Goal: Transaction & Acquisition: Purchase product/service

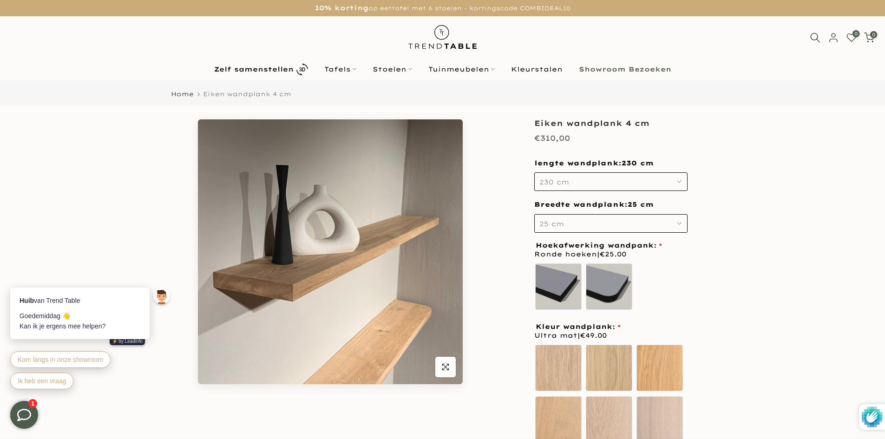
click at [442, 42] on img at bounding box center [442, 36] width 81 height 41
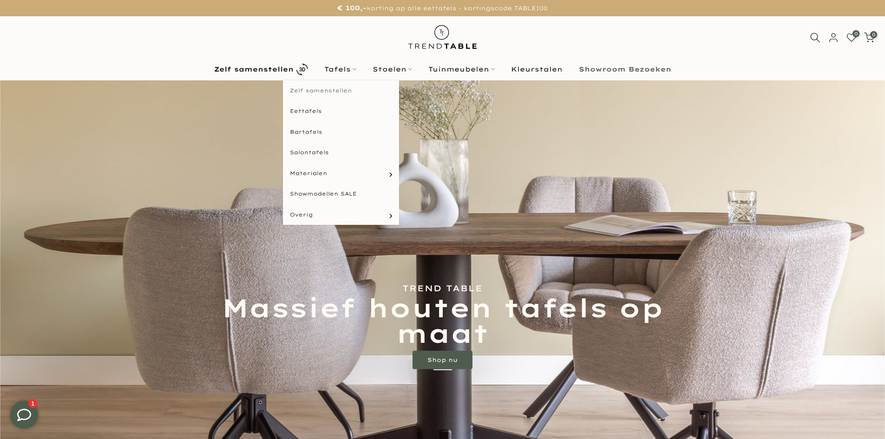
type input "****"
click at [322, 90] on link "Zelf samenstellen" at bounding box center [341, 90] width 116 height 21
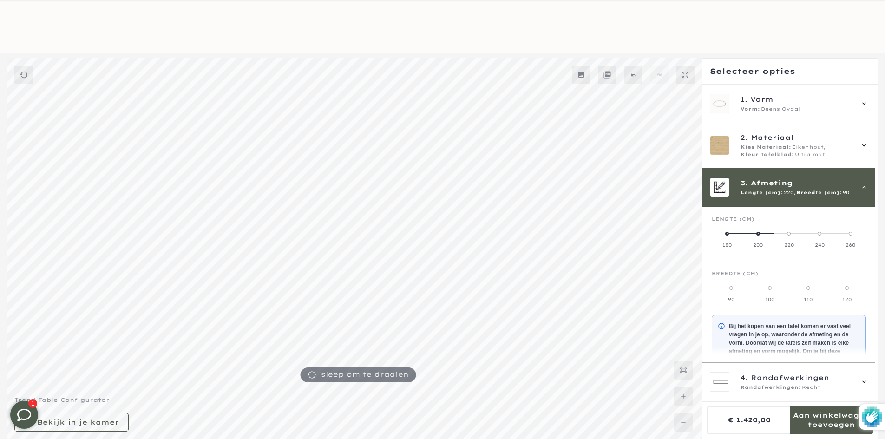
scroll to position [84, 0]
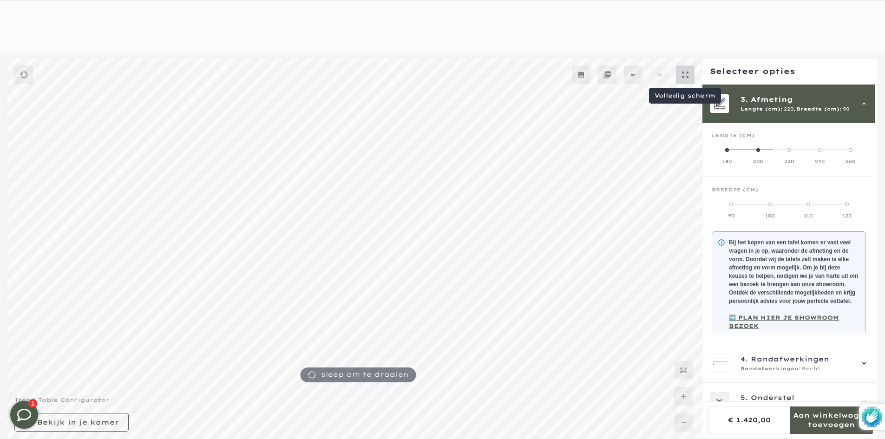
click at [681, 70] on mmq-button at bounding box center [685, 74] width 19 height 19
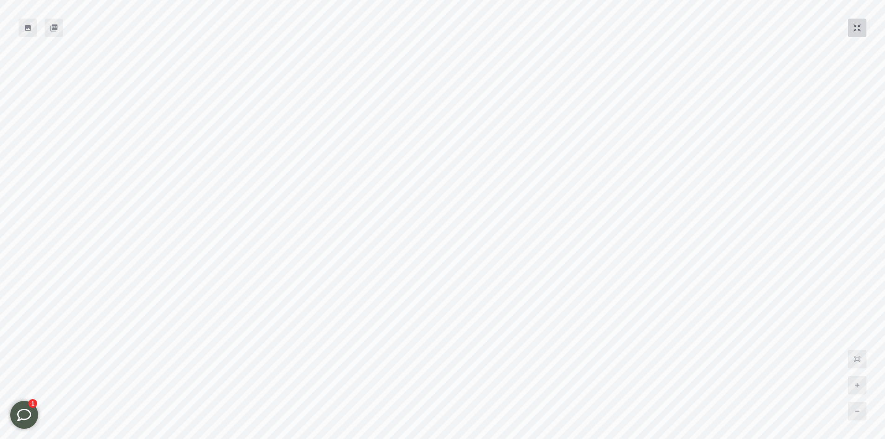
click at [852, 29] on mmq-button at bounding box center [856, 28] width 19 height 19
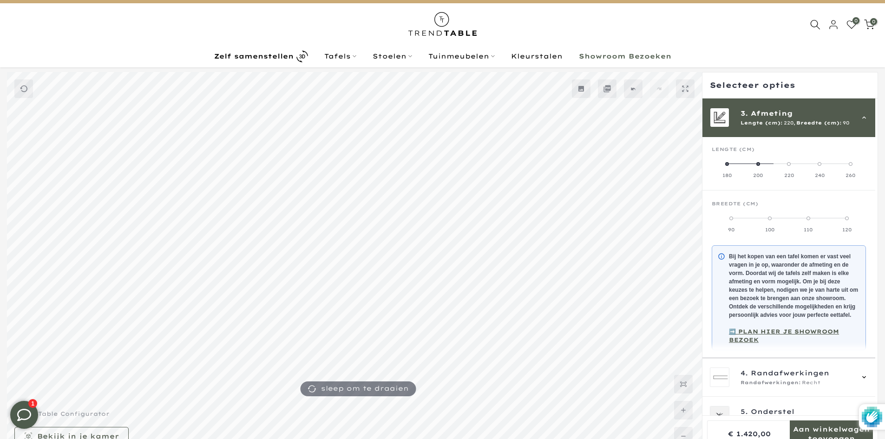
scroll to position [0, 0]
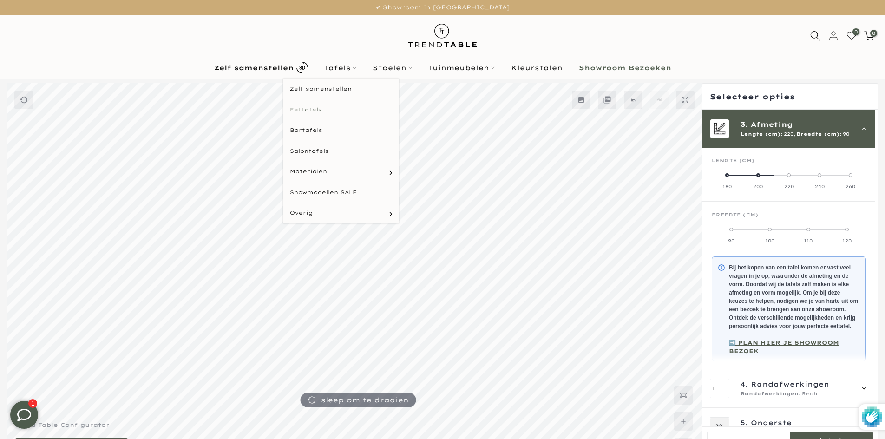
click at [326, 109] on link "Eettafels" at bounding box center [341, 109] width 116 height 21
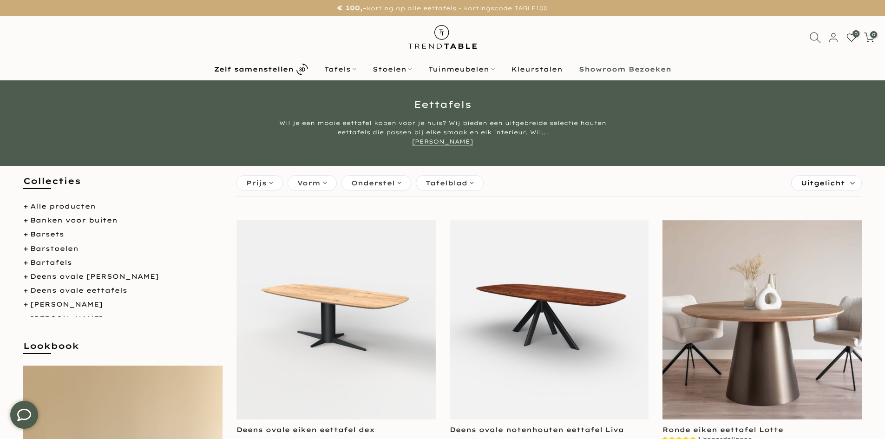
type input "****"
click at [820, 33] on icon at bounding box center [815, 38] width 12 height 12
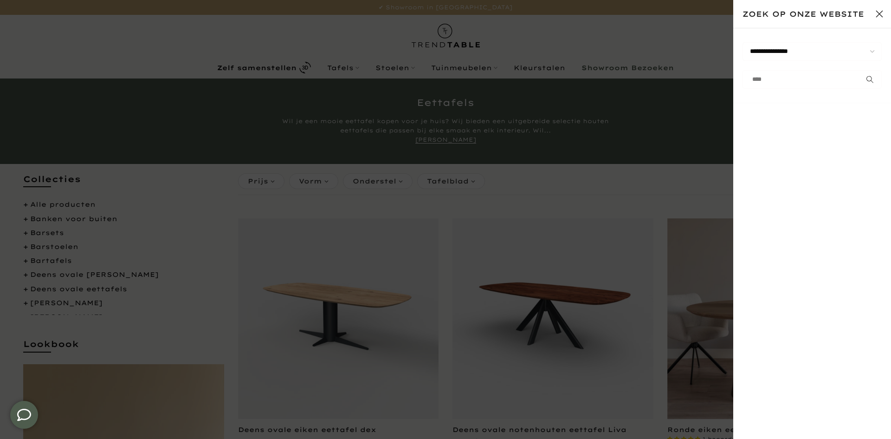
click at [409, 49] on div at bounding box center [445, 219] width 891 height 439
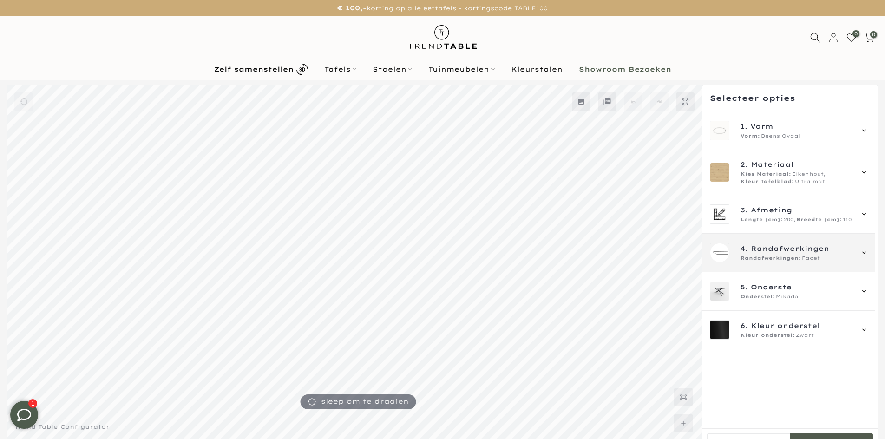
type input "****"
click at [785, 236] on div "4. Randafwerkingen Randafwerkingen: Facet" at bounding box center [788, 253] width 173 height 39
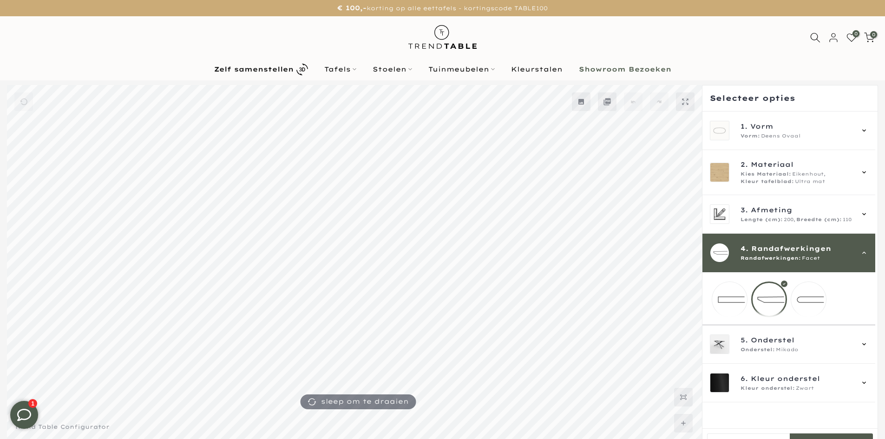
click at [784, 239] on div "4. Randafwerkingen Randafwerkingen: Facet" at bounding box center [788, 253] width 173 height 39
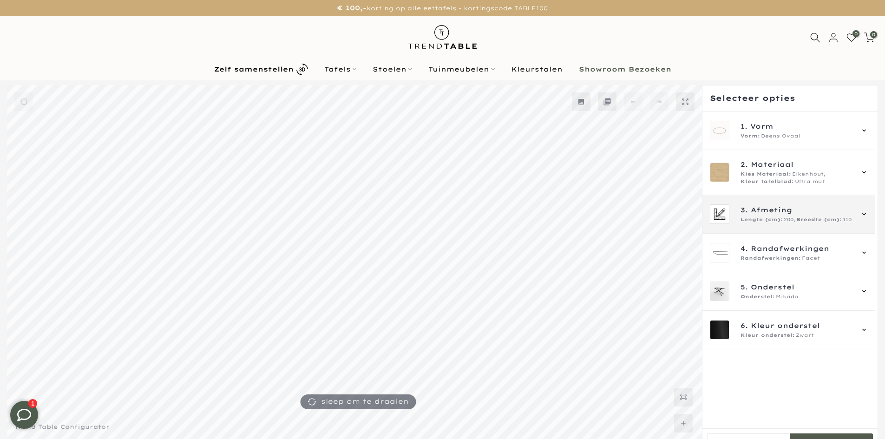
click at [785, 219] on span "200," at bounding box center [789, 219] width 12 height 7
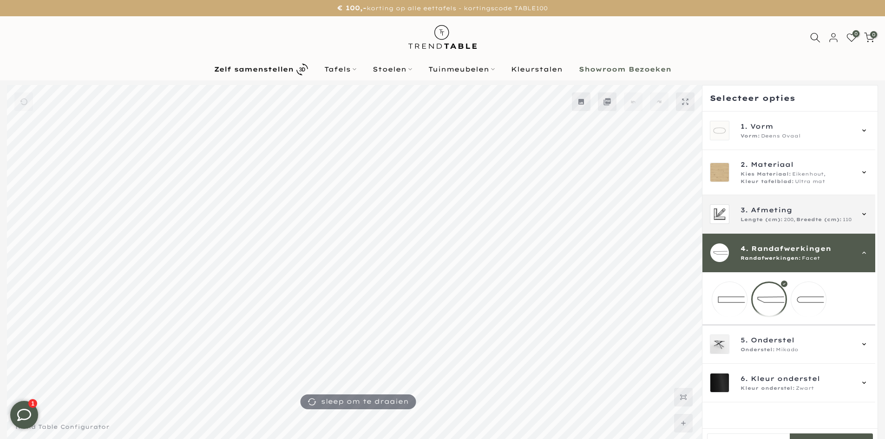
click at [794, 221] on span "200," at bounding box center [789, 219] width 12 height 7
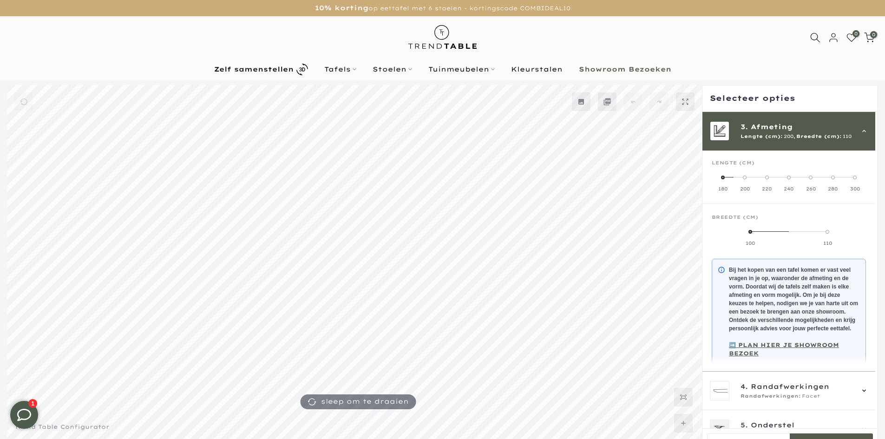
scroll to position [84, 0]
click at [796, 184] on label "240" at bounding box center [788, 182] width 22 height 19
click at [772, 141] on div "3. Afmeting Lengte (cm): 240, Breedte (cm): 110" at bounding box center [788, 130] width 173 height 39
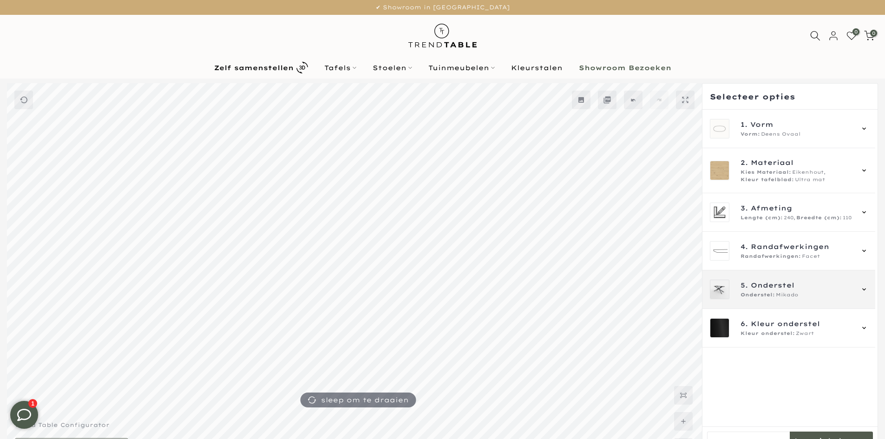
click at [782, 280] on div "5. Onderstel Onderstel: Mikado" at bounding box center [788, 289] width 173 height 39
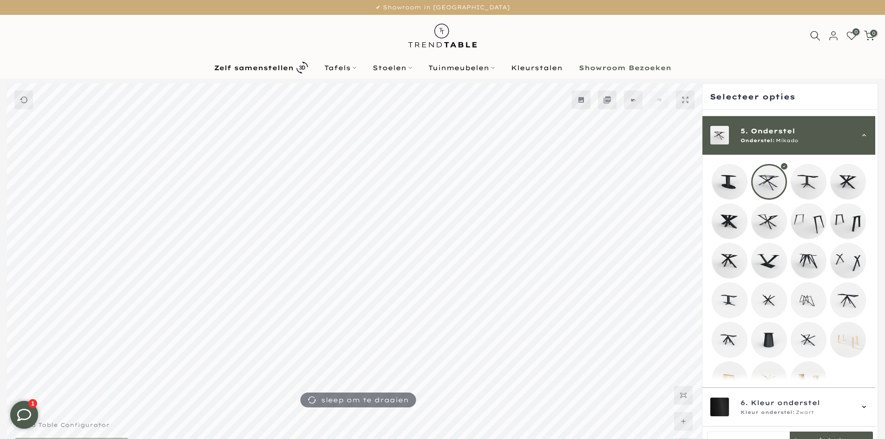
scroll to position [161, 0]
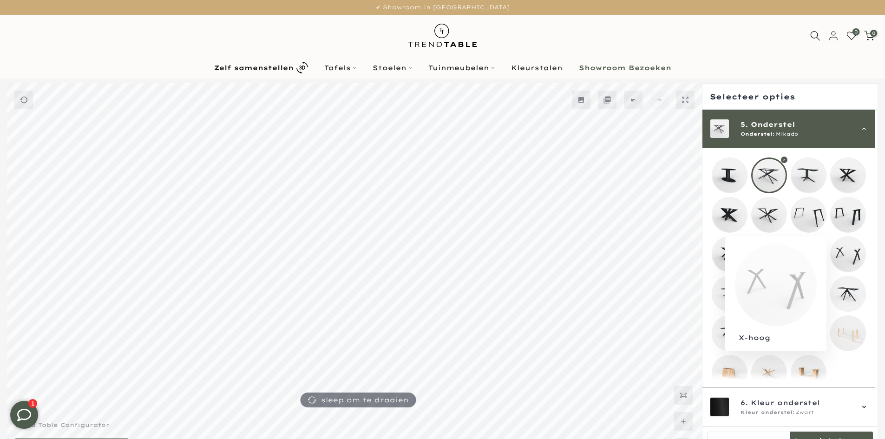
click at [839, 257] on mmq-loader at bounding box center [847, 254] width 35 height 35
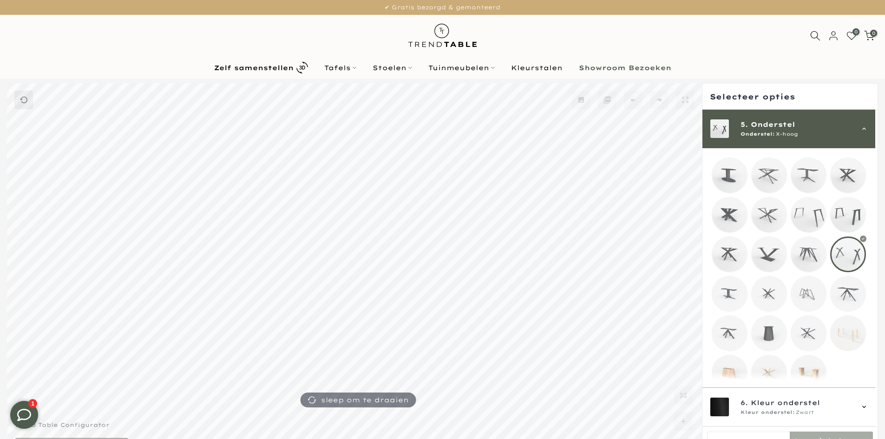
click at [835, 139] on div "5. Onderstel Onderstel: X-hoog" at bounding box center [788, 129] width 173 height 39
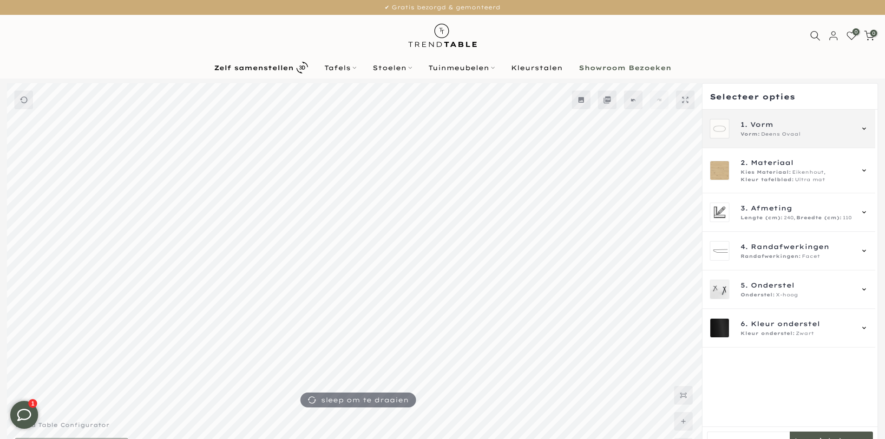
click at [820, 137] on div "Vorm: Deens Ovaal" at bounding box center [796, 133] width 112 height 7
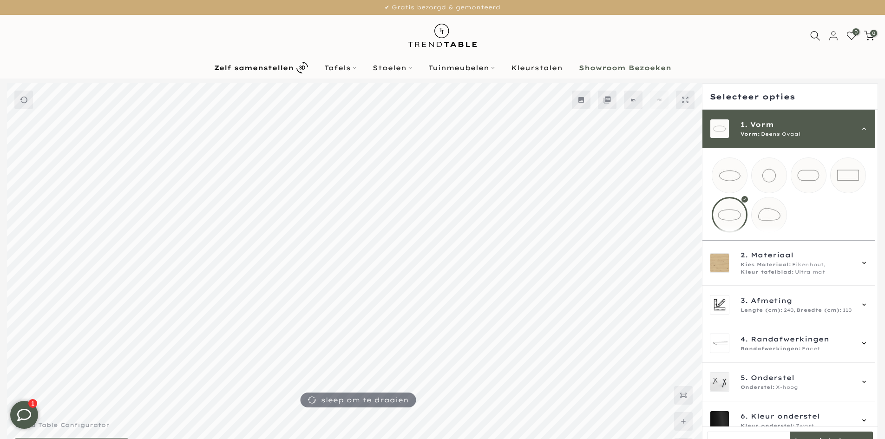
click at [776, 228] on mmq-loader at bounding box center [768, 214] width 35 height 35
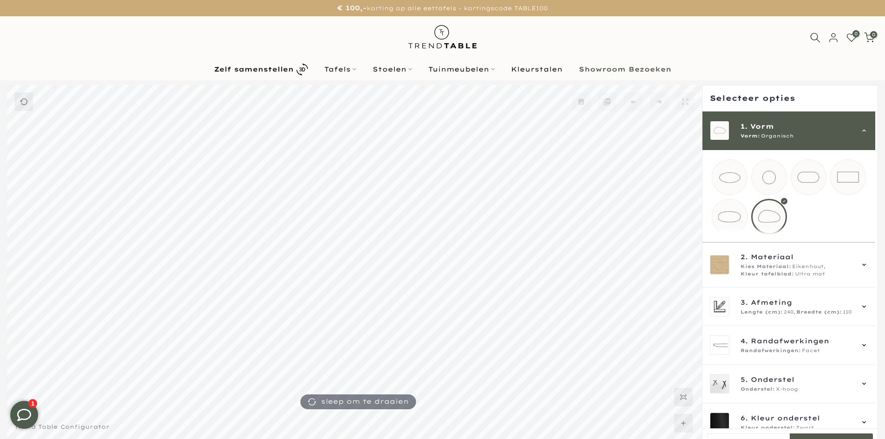
click at [725, 171] on mmq-loader at bounding box center [729, 177] width 35 height 35
click at [756, 130] on span "Vorm" at bounding box center [762, 126] width 24 height 10
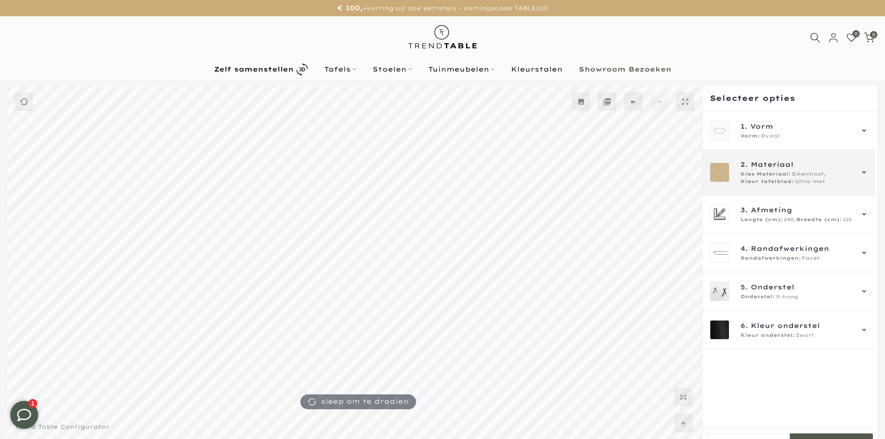
click at [768, 182] on span "Kleur tafelblad:" at bounding box center [766, 181] width 53 height 7
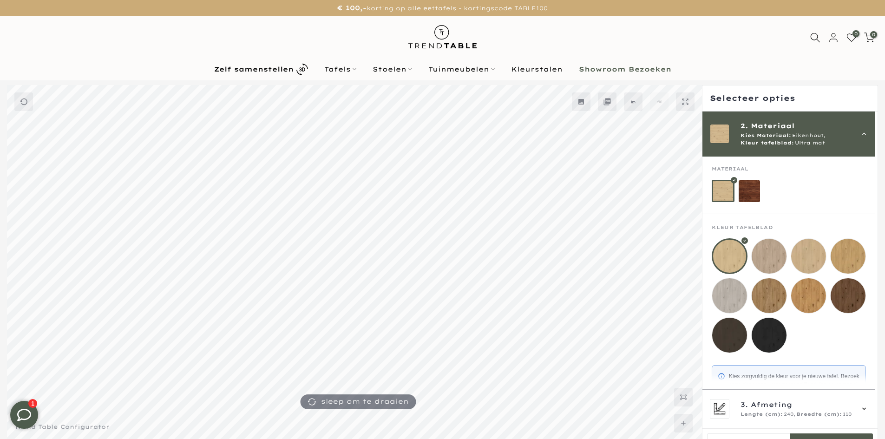
click at [749, 199] on mmq-loader at bounding box center [749, 191] width 22 height 22
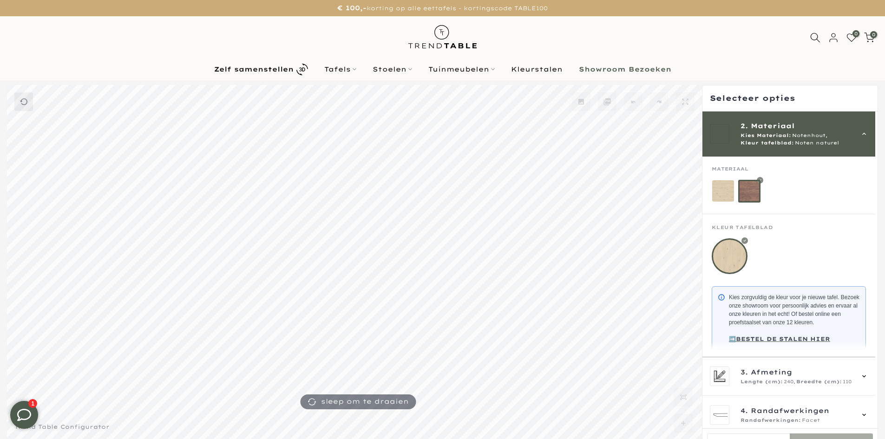
scroll to position [61, 0]
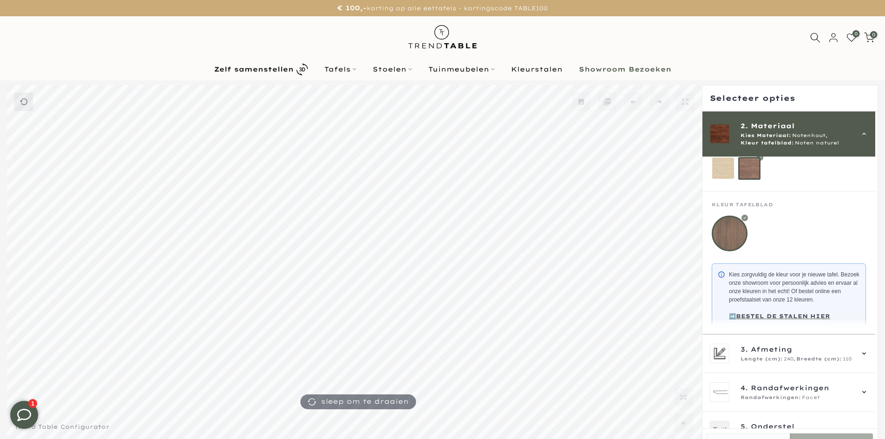
click at [768, 137] on span "Kies Materiaal:" at bounding box center [765, 135] width 51 height 7
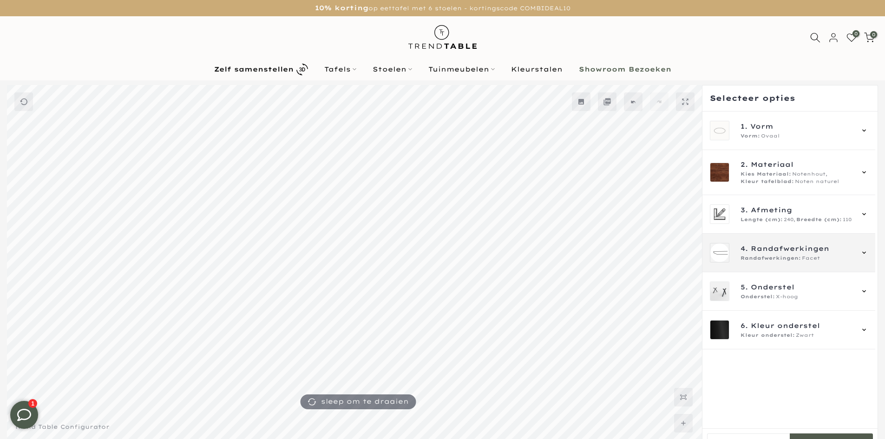
click at [778, 258] on span "Randafwerkingen:" at bounding box center [770, 257] width 60 height 7
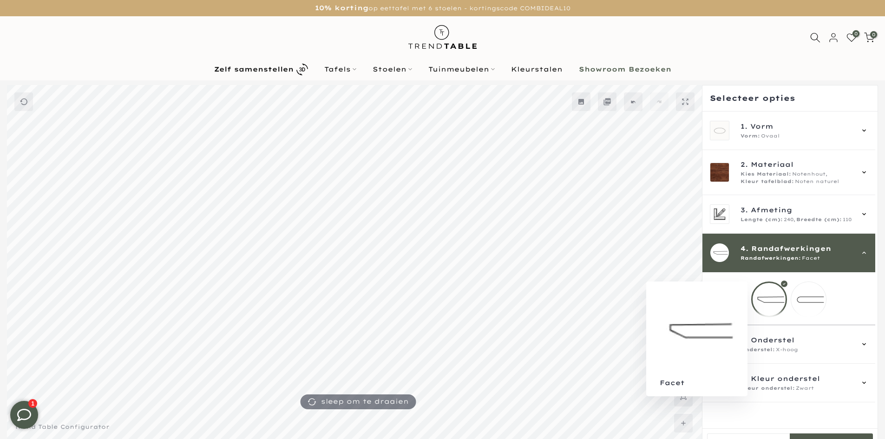
click at [738, 294] on mmq-loader at bounding box center [729, 299] width 35 height 35
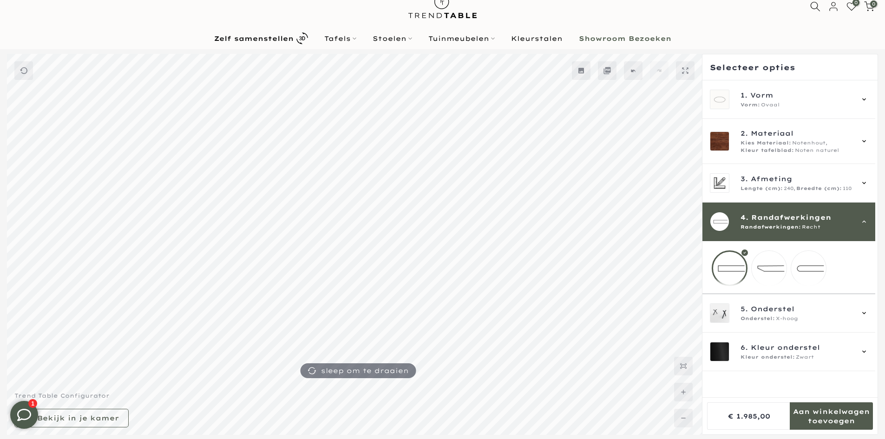
scroll to position [46, 0]
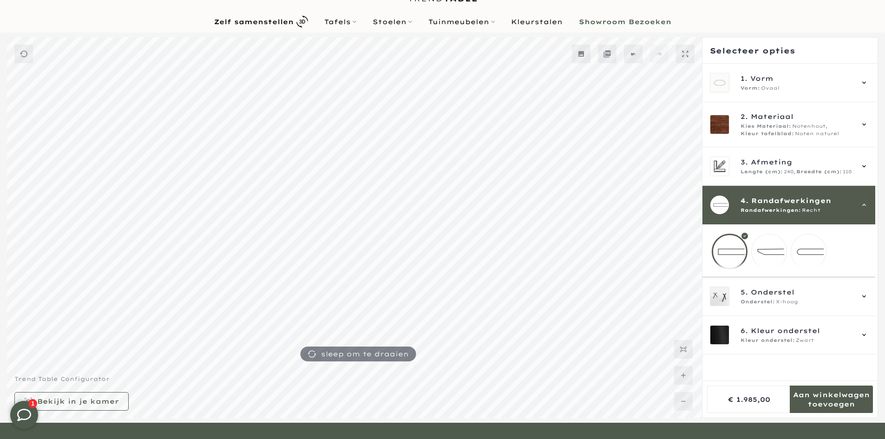
click at [813, 400] on mmq-formatted-message at bounding box center [830, 399] width 83 height 19
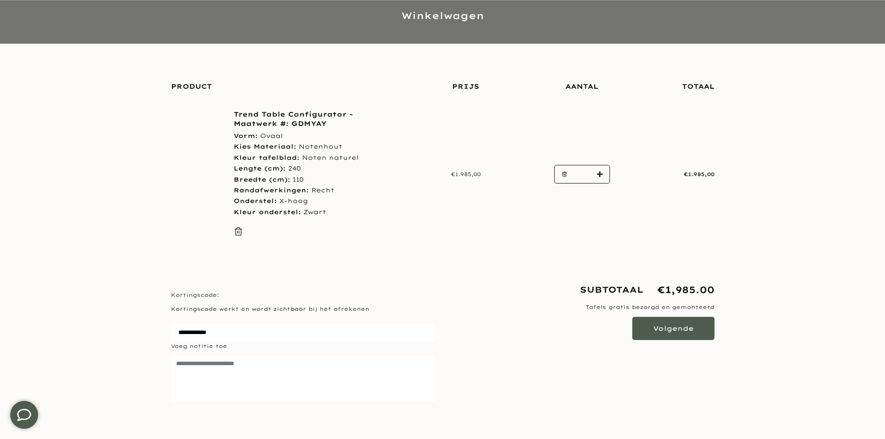
scroll to position [93, 0]
type input "****"
click at [306, 303] on div "Kortingscode: Kortingscode werkt en wordt zichtbaar bij het afrekenen Voeg noti…" at bounding box center [303, 343] width 279 height 124
click at [306, 307] on p "Kortingscode werkt en wordt zichtbaar bij het afrekenen" at bounding box center [303, 308] width 265 height 9
click at [241, 312] on p "Kortingscode werkt en wordt zichtbaar bij het afrekenen" at bounding box center [303, 308] width 265 height 9
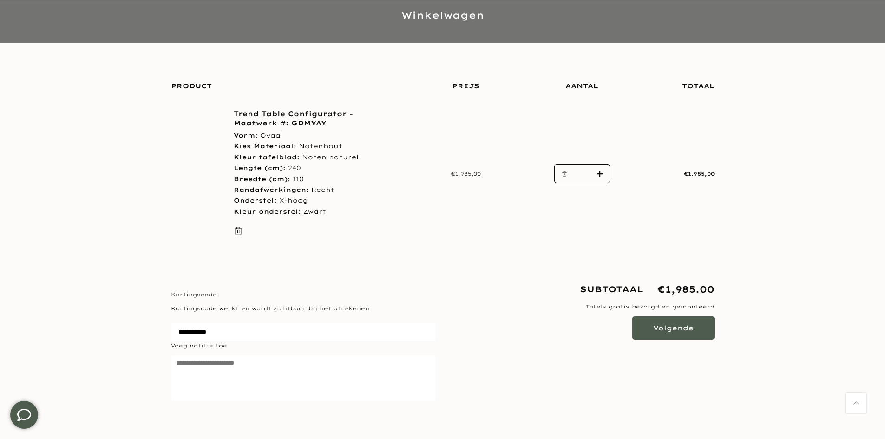
click at [238, 308] on p "Kortingscode werkt en wordt zichtbaar bij het afrekenen" at bounding box center [303, 308] width 265 height 9
click at [221, 295] on label "Kortingscode:" at bounding box center [303, 294] width 265 height 9
click at [221, 323] on input "Kortingscode:" at bounding box center [303, 332] width 265 height 19
click at [213, 303] on div "Kortingscode: Kortingscode werkt en wordt zichtbaar bij het afrekenen Voeg noti…" at bounding box center [303, 343] width 279 height 124
click at [202, 326] on input "Kortingscode:" at bounding box center [303, 332] width 265 height 19
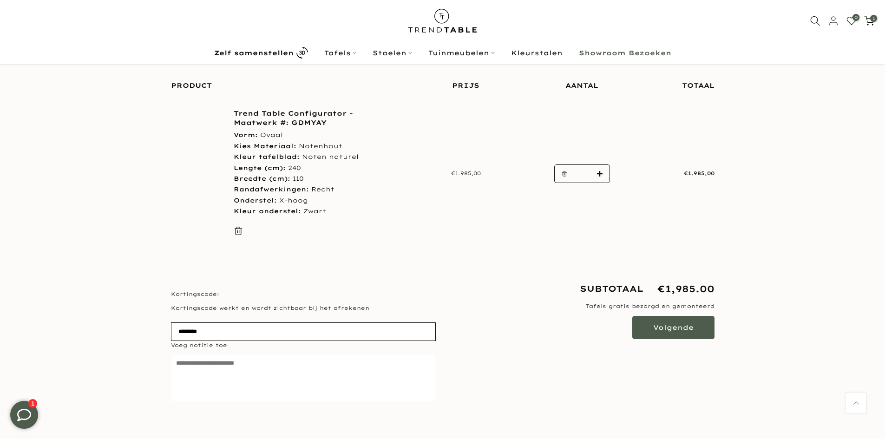
scroll to position [91, 0]
type input "********"
click at [386, 299] on label "Kortingscode:" at bounding box center [303, 294] width 265 height 9
click at [386, 323] on input "********" at bounding box center [303, 332] width 265 height 19
click at [462, 324] on div "Subtotaal €1,985.00 Tafels gratis bezorgd en gemonteerd Volgende" at bounding box center [581, 343] width 279 height 124
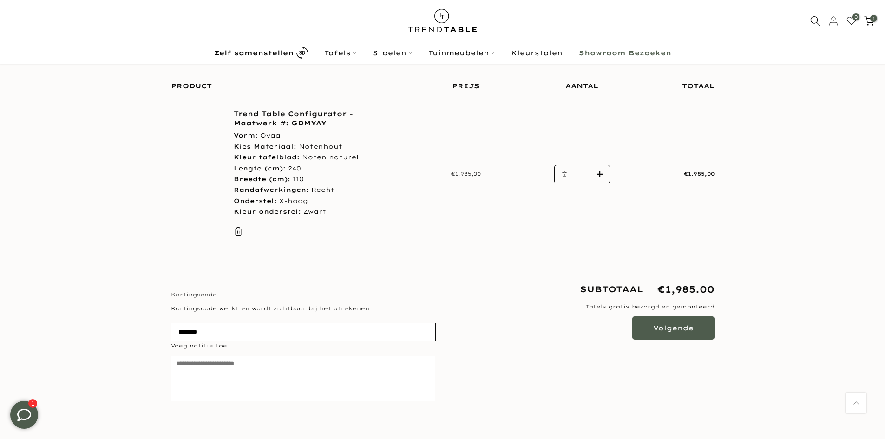
click at [330, 326] on input "********" at bounding box center [303, 332] width 265 height 19
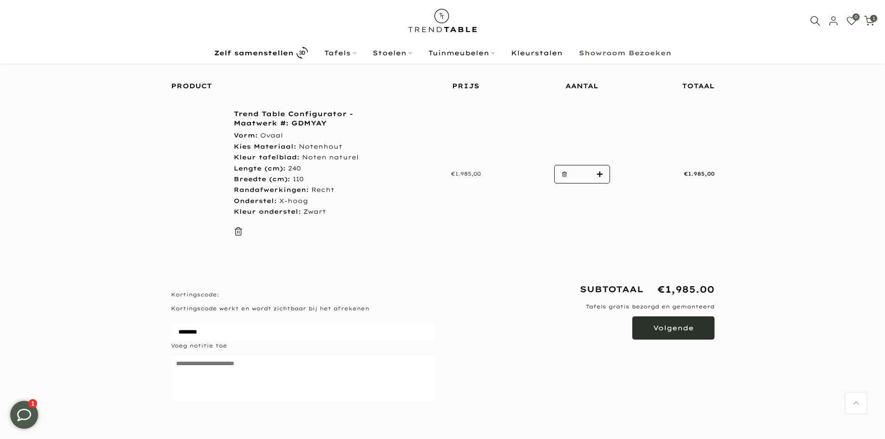
click at [653, 324] on button "Volgende" at bounding box center [673, 327] width 82 height 23
